Goal: Find specific page/section

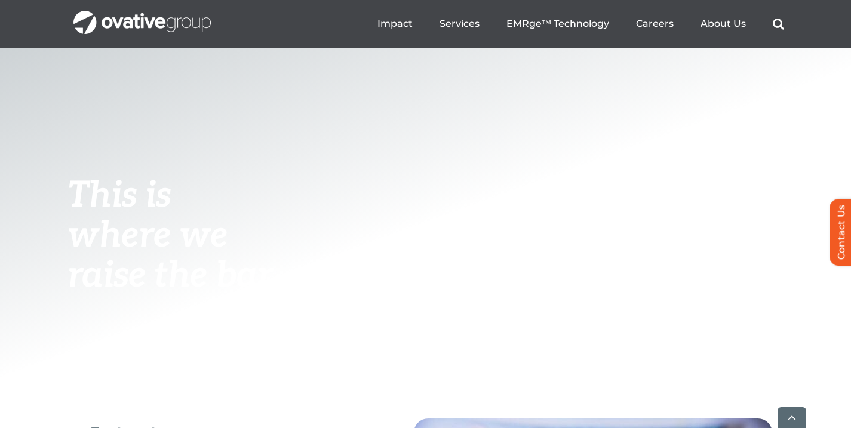
scroll to position [183, 0]
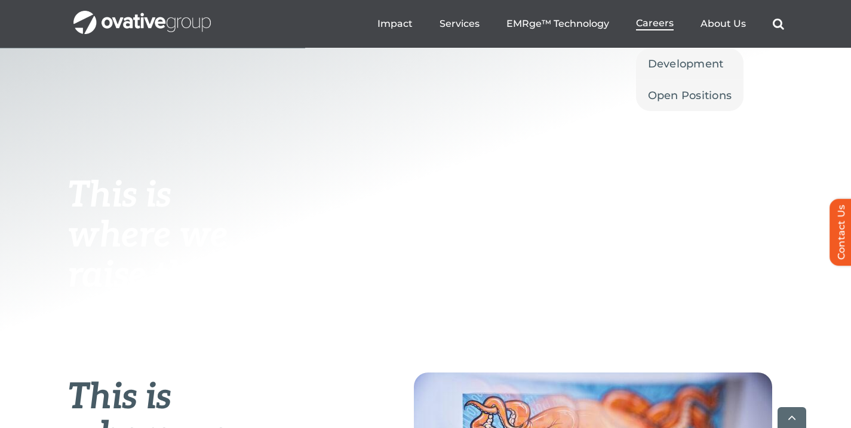
click at [660, 22] on span "Careers" at bounding box center [655, 23] width 38 height 12
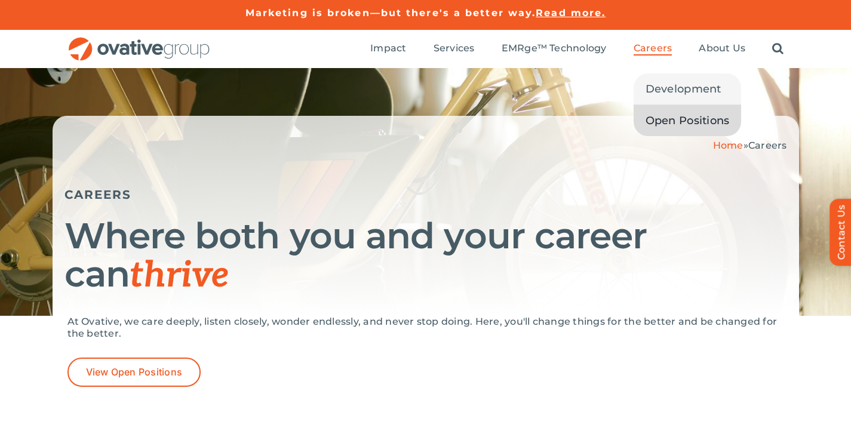
click at [672, 117] on span "Open Positions" at bounding box center [688, 120] width 84 height 17
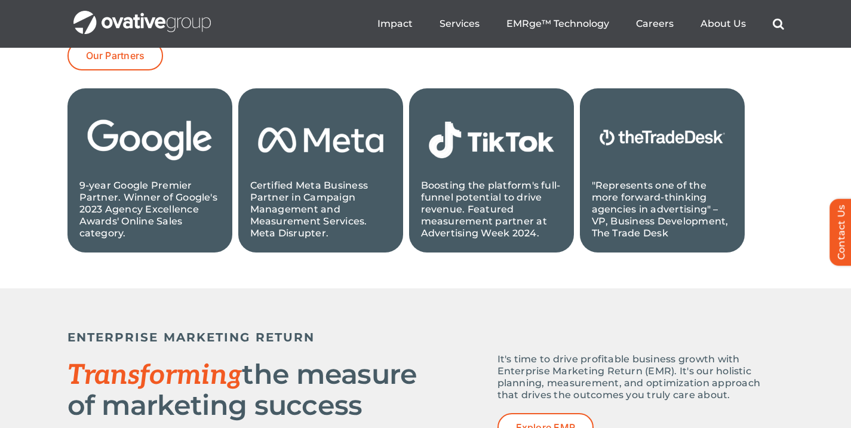
scroll to position [1122, 0]
